Goal: Information Seeking & Learning: Check status

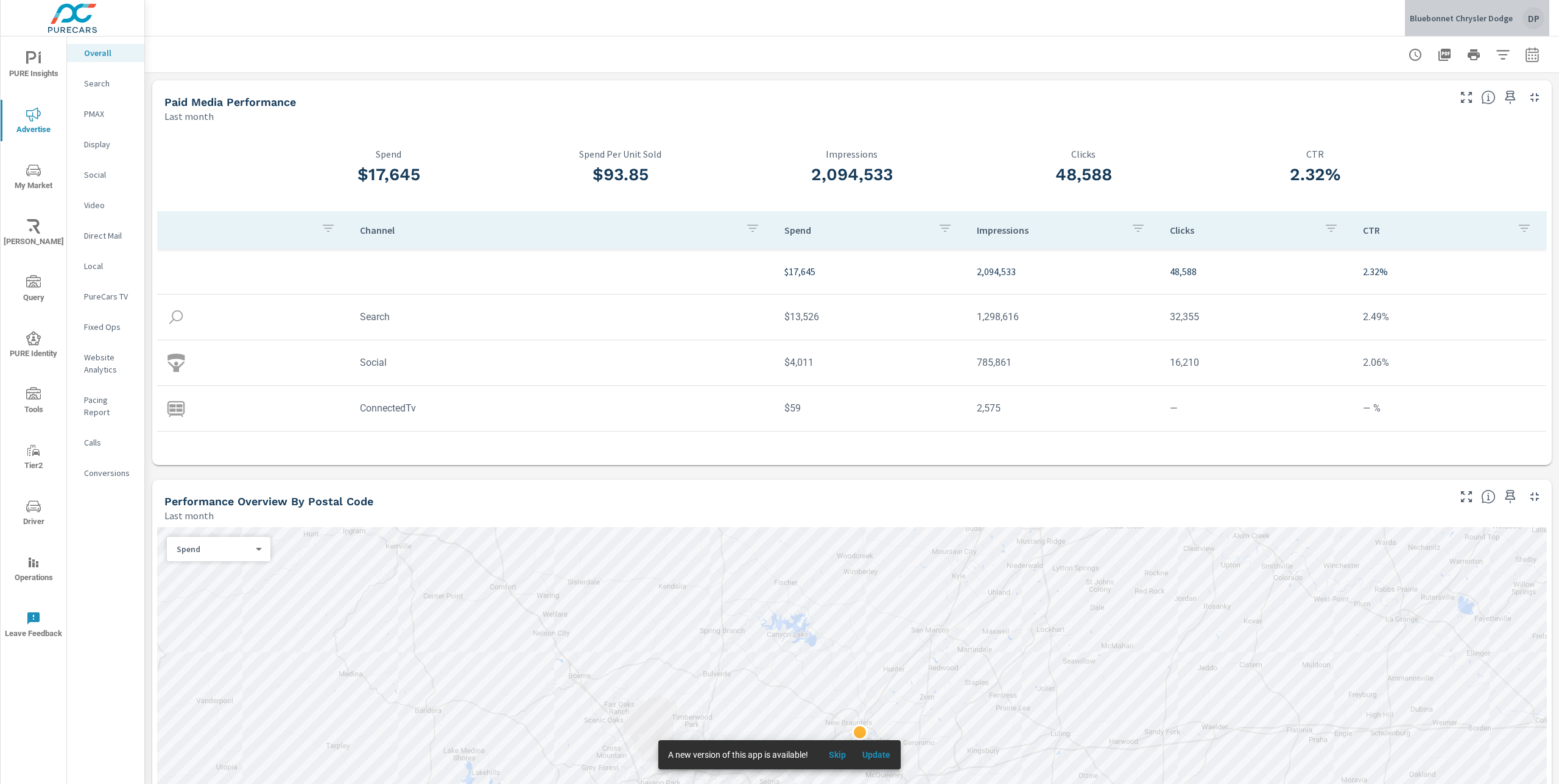
click at [1504, 16] on p "Bluebonnet Chrysler Dodge" at bounding box center [1461, 18] width 103 height 11
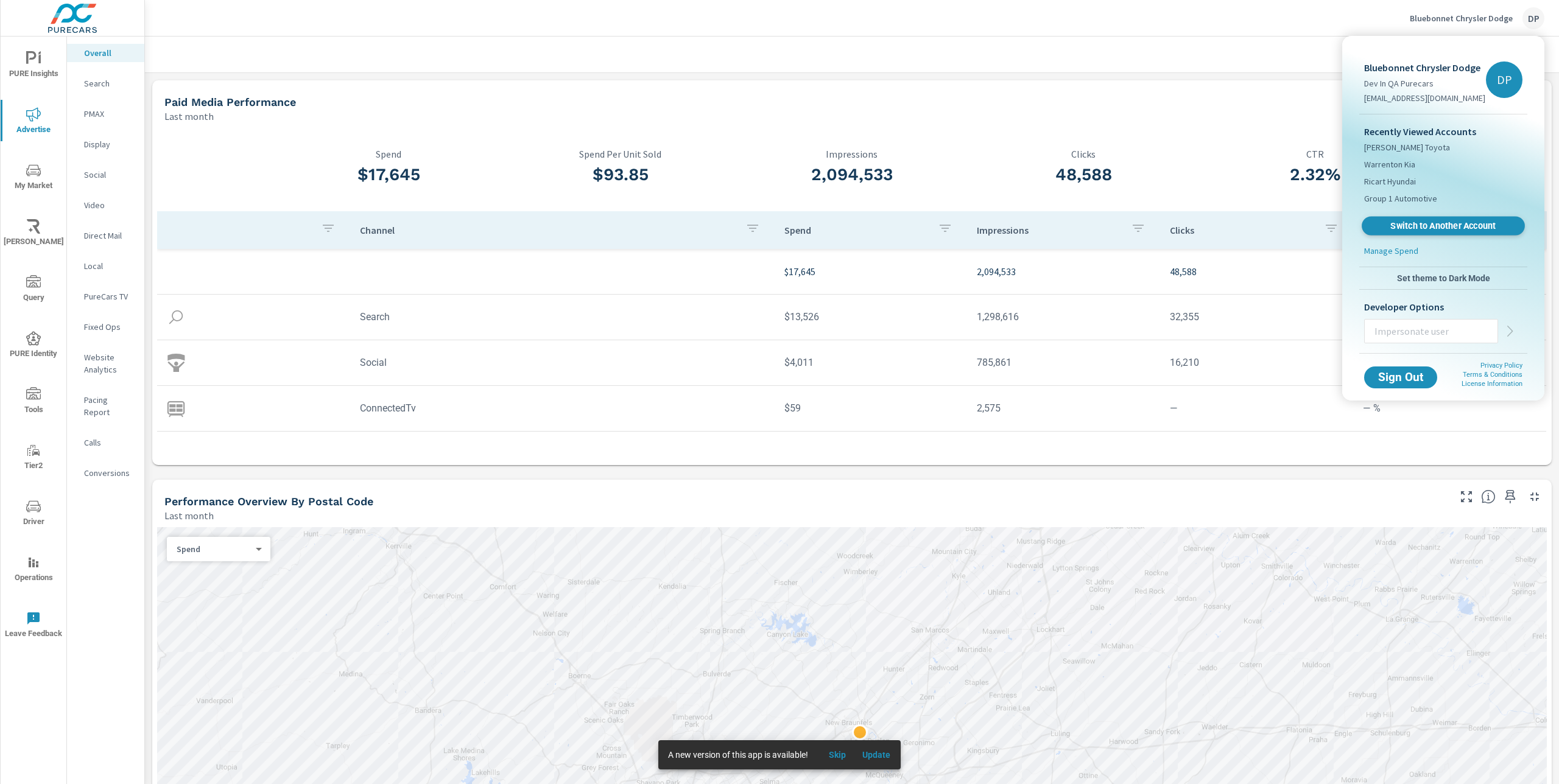
click at [1443, 230] on span "Switch to Another Account" at bounding box center [1443, 226] width 149 height 12
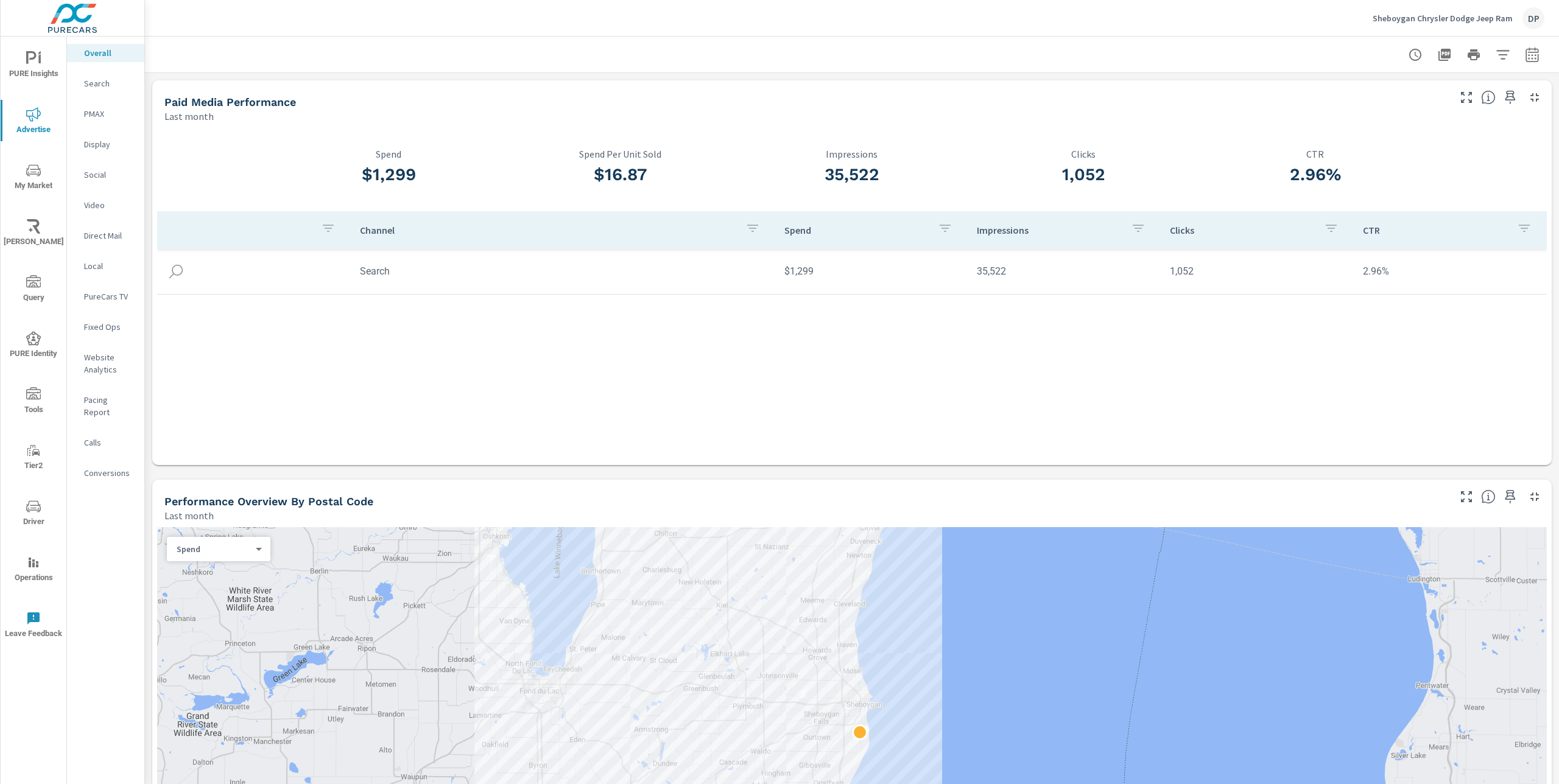
click at [36, 173] on icon "nav menu" at bounding box center [34, 170] width 14 height 14
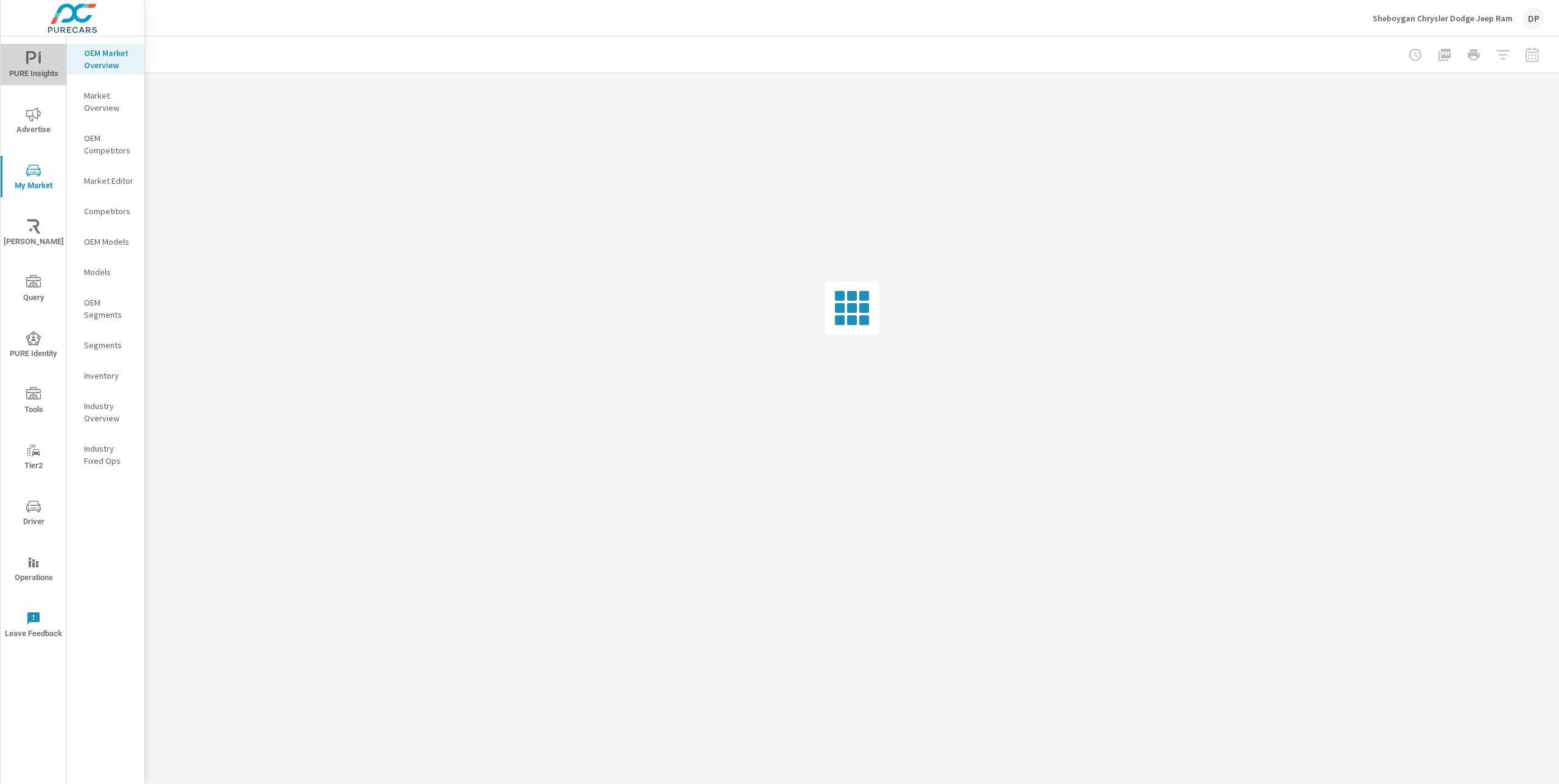
click at [27, 72] on span "PURE Insights" at bounding box center [33, 66] width 59 height 30
click at [32, 175] on icon "nav menu" at bounding box center [34, 170] width 14 height 14
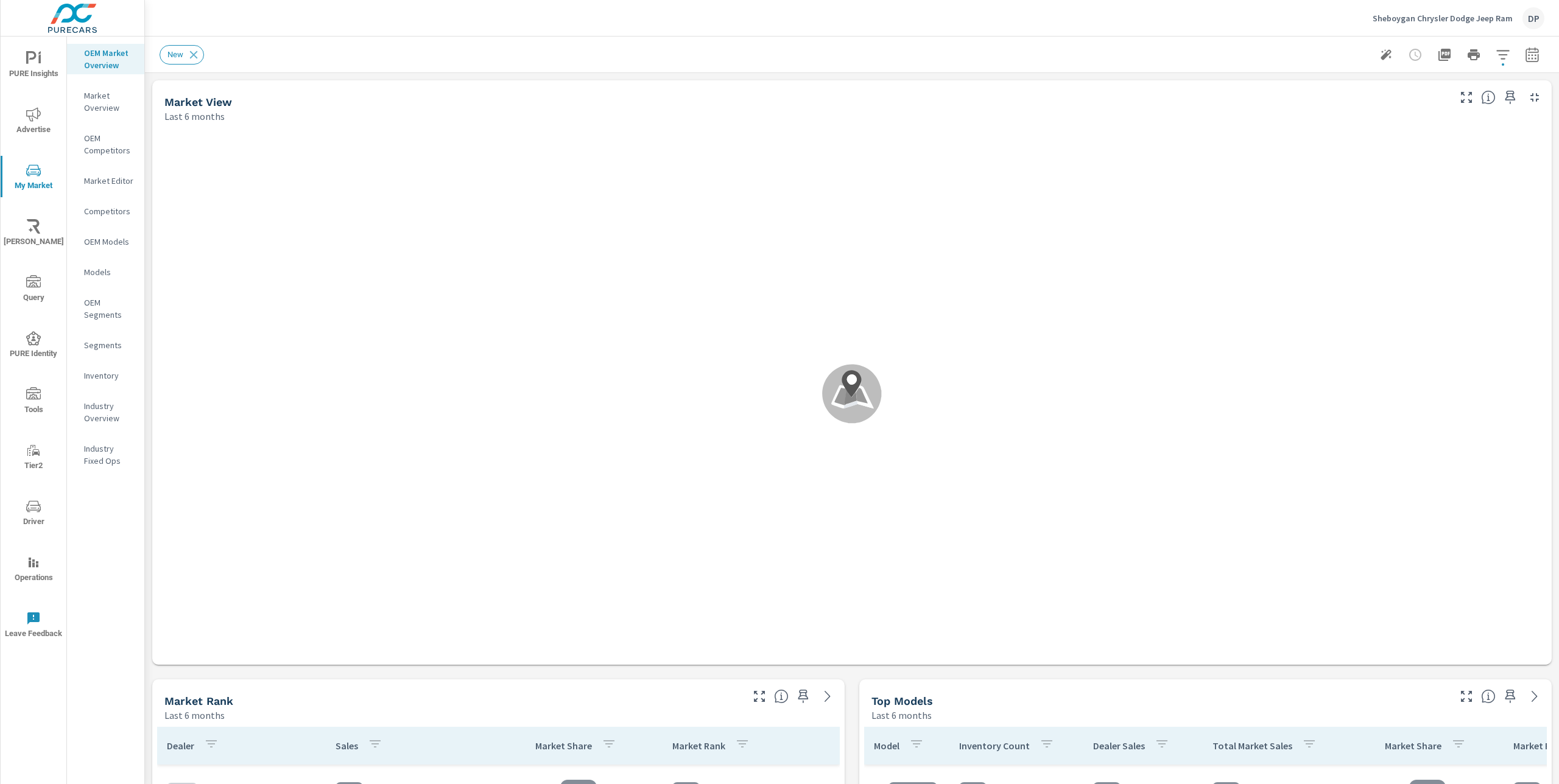
click at [34, 112] on icon "nav menu" at bounding box center [34, 114] width 14 height 14
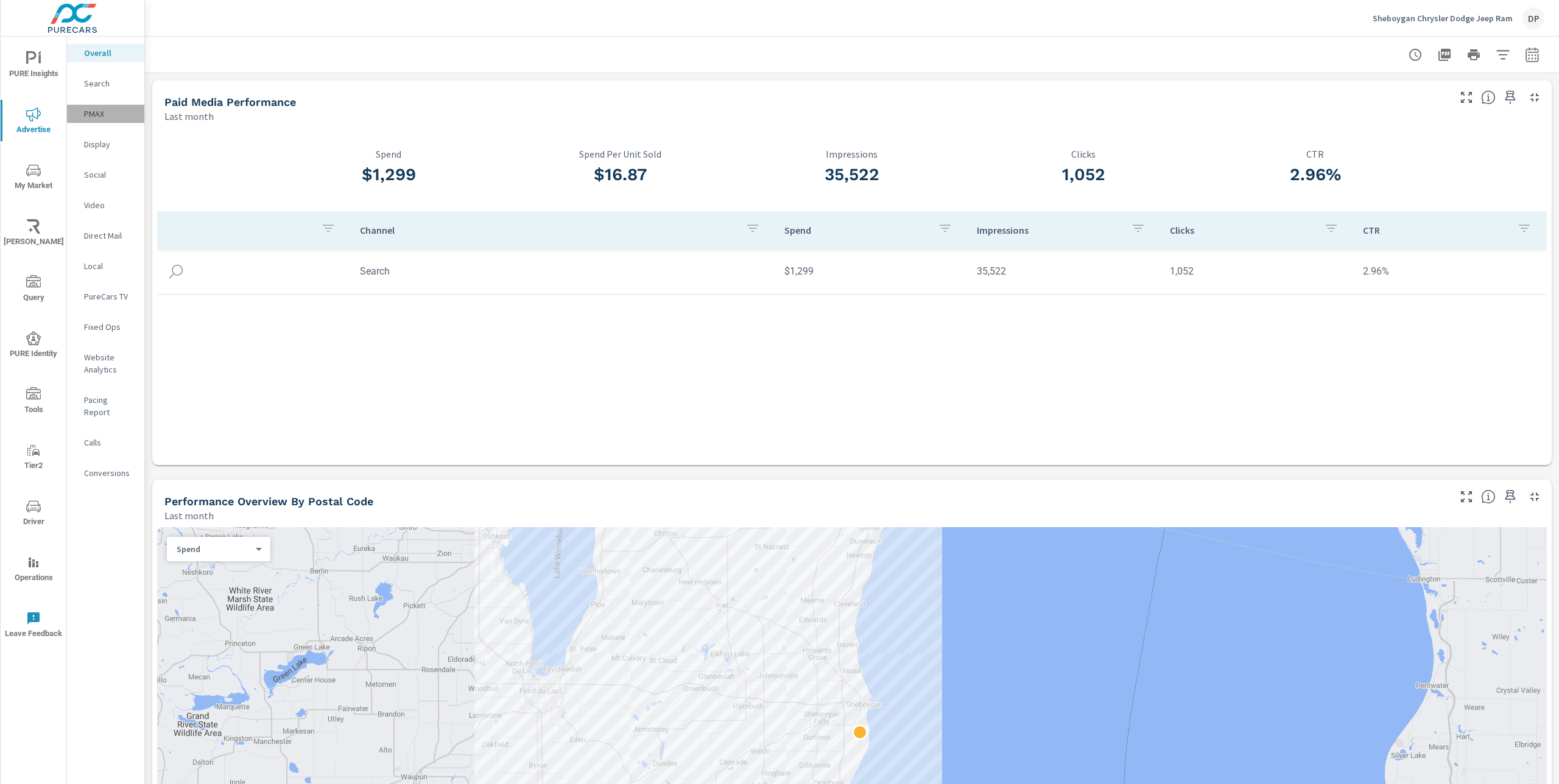
click at [99, 113] on p "PMAX" at bounding box center [109, 114] width 51 height 12
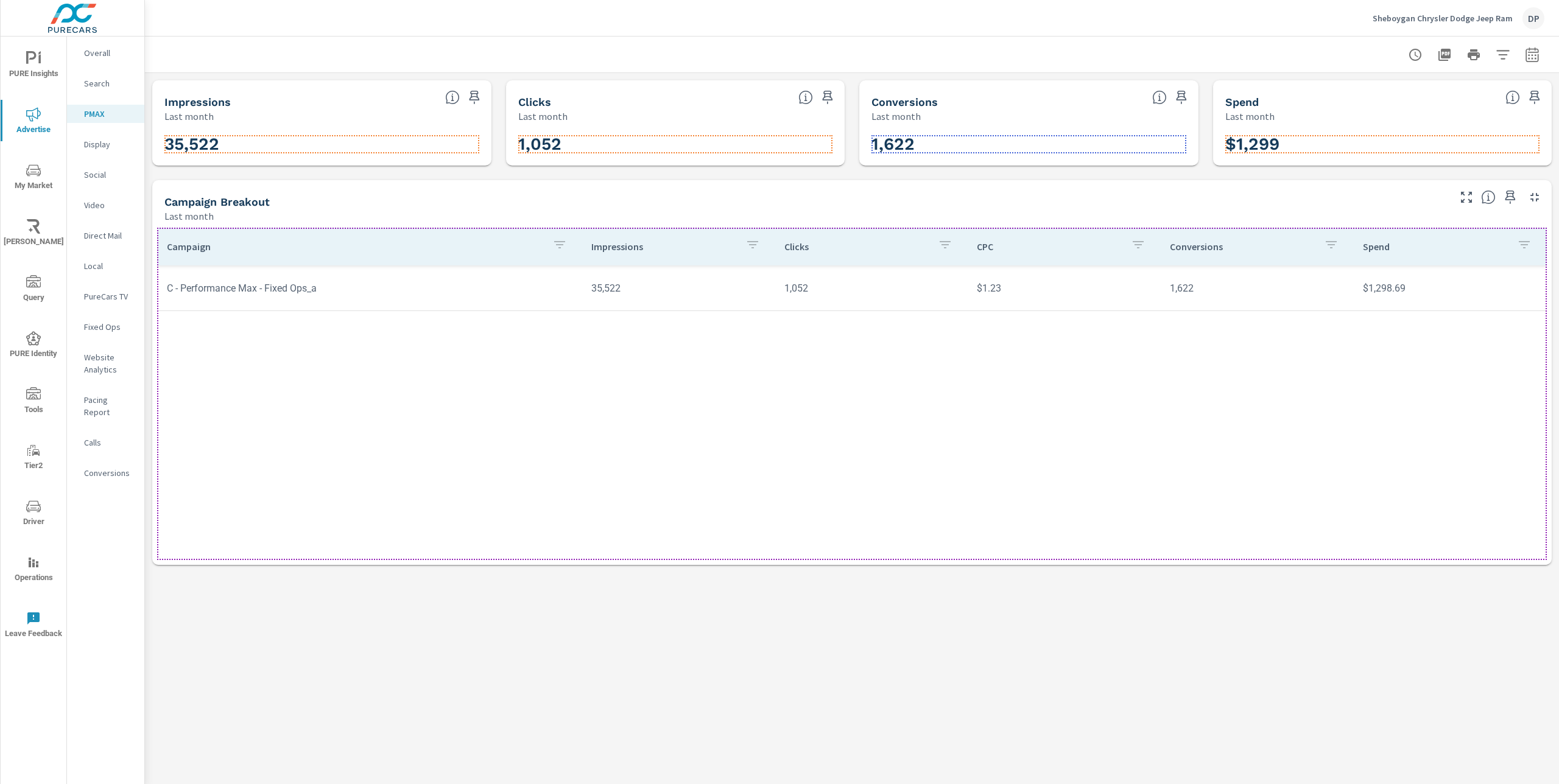
click at [1383, 143] on h3 "$1,299" at bounding box center [1383, 144] width 315 height 20
